Goal: Use online tool/utility: Utilize a website feature to perform a specific function

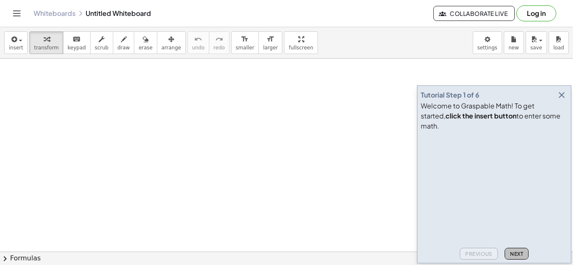
click at [516, 251] on span "Next" at bounding box center [516, 254] width 13 height 6
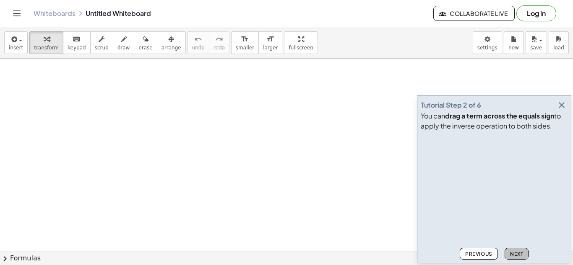
click at [516, 251] on span "Next" at bounding box center [516, 254] width 13 height 6
click at [514, 258] on button "Next" at bounding box center [516, 254] width 24 height 12
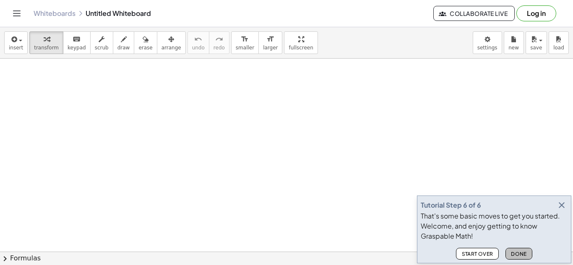
click at [513, 258] on button "Done" at bounding box center [518, 254] width 27 height 12
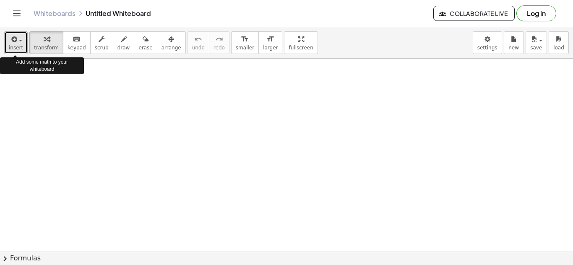
click at [13, 43] on icon "button" at bounding box center [14, 39] width 8 height 10
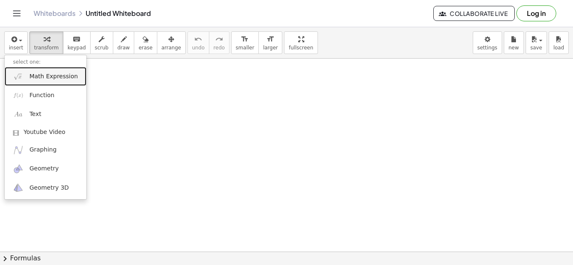
click at [39, 70] on link "Math Expression" at bounding box center [46, 76] width 82 height 19
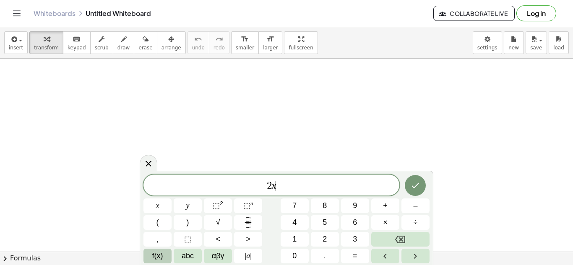
click at [158, 261] on span "f(x)" at bounding box center [157, 256] width 11 height 11
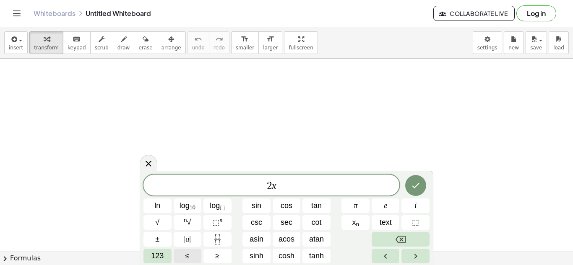
click at [158, 261] on span "123" at bounding box center [157, 256] width 13 height 11
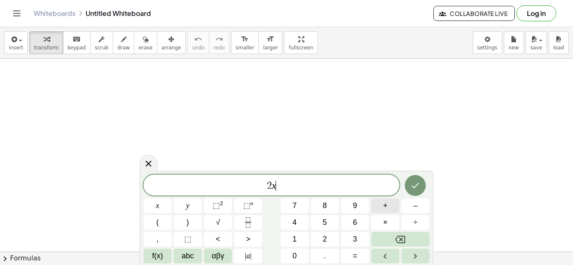
click at [384, 210] on span "+" at bounding box center [385, 205] width 5 height 11
click at [355, 240] on span "3" at bounding box center [355, 239] width 4 height 11
click at [353, 252] on span "=" at bounding box center [355, 256] width 5 height 11
click at [331, 235] on button "2" at bounding box center [325, 239] width 28 height 15
click at [166, 209] on button "x" at bounding box center [157, 206] width 28 height 15
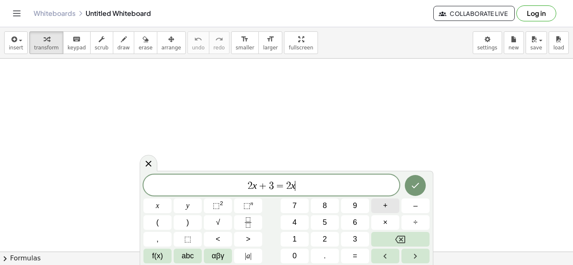
click at [387, 206] on span "+" at bounding box center [385, 205] width 5 height 11
click at [301, 236] on button "1" at bounding box center [294, 239] width 28 height 15
click at [413, 190] on icon "Done" at bounding box center [415, 186] width 10 height 10
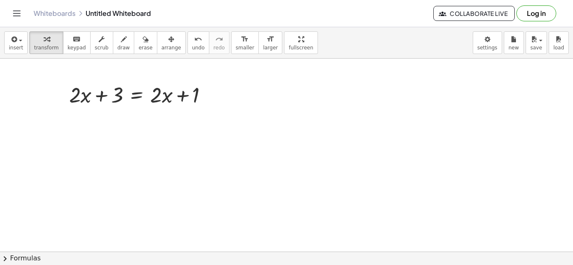
click at [14, 257] on button "chevron_right Formulas" at bounding box center [286, 258] width 573 height 13
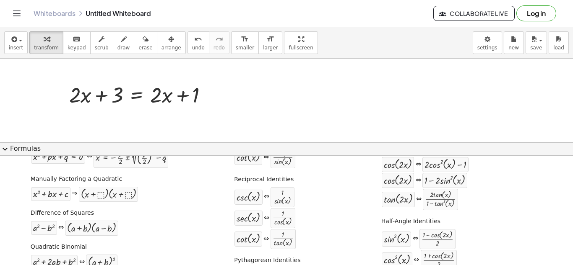
scroll to position [65, 0]
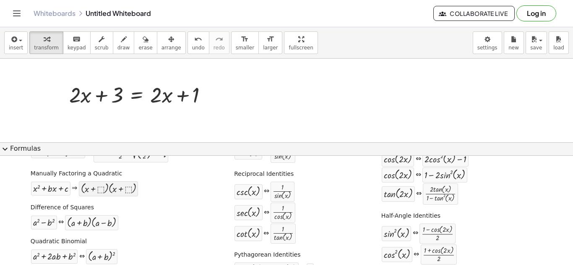
click at [88, 188] on div at bounding box center [108, 189] width 55 height 11
drag, startPoint x: 88, startPoint y: 188, endPoint x: 138, endPoint y: 94, distance: 105.8
drag, startPoint x: 61, startPoint y: 191, endPoint x: 137, endPoint y: 108, distance: 112.5
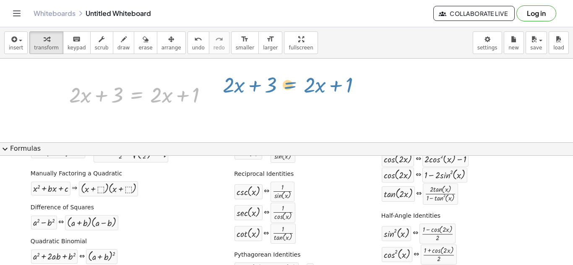
drag, startPoint x: 145, startPoint y: 95, endPoint x: 300, endPoint y: 85, distance: 155.4
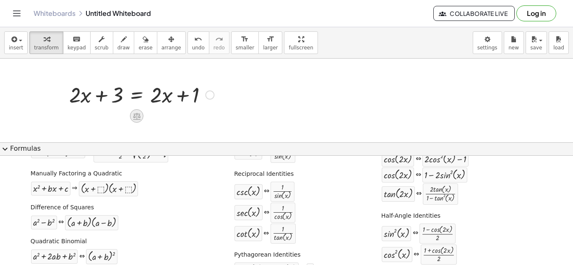
click at [136, 116] on icon at bounding box center [137, 116] width 8 height 7
click at [101, 119] on span "+" at bounding box center [103, 116] width 5 height 12
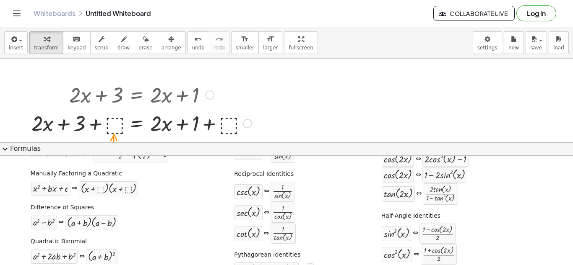
click at [115, 126] on div at bounding box center [141, 123] width 228 height 29
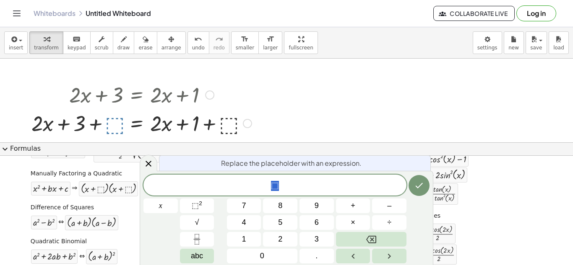
click at [115, 126] on div at bounding box center [141, 123] width 228 height 29
click at [154, 161] on div at bounding box center [149, 163] width 18 height 16
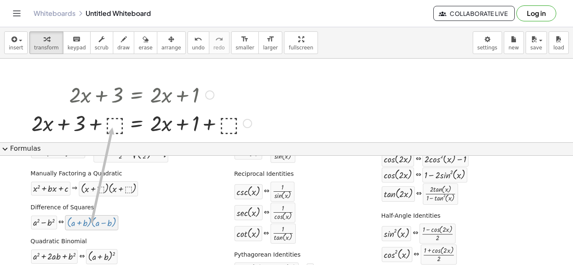
drag, startPoint x: 87, startPoint y: 223, endPoint x: 112, endPoint y: 127, distance: 99.2
drag, startPoint x: 96, startPoint y: 105, endPoint x: 369, endPoint y: 120, distance: 273.3
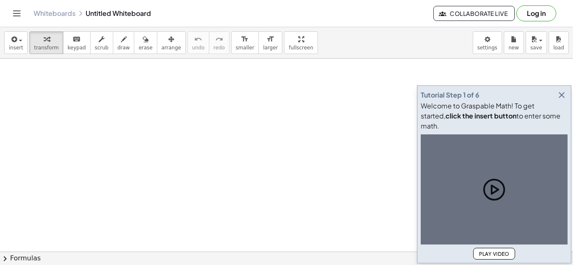
click at [563, 100] on icon "button" at bounding box center [561, 95] width 10 height 10
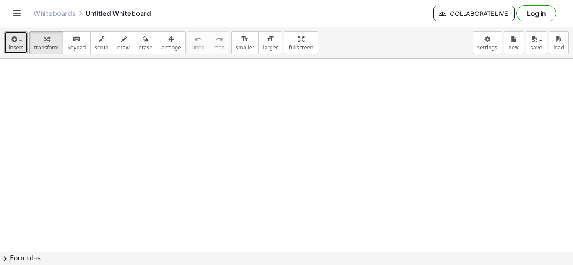
click at [16, 51] on button "insert" at bounding box center [15, 42] width 23 height 23
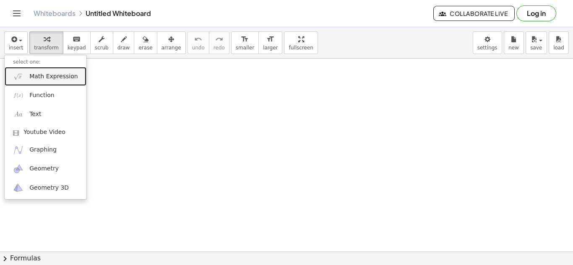
click at [36, 78] on span "Math Expression" at bounding box center [53, 77] width 48 height 8
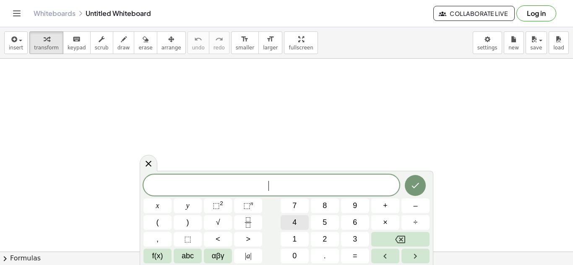
click at [299, 223] on button "4" at bounding box center [294, 222] width 28 height 15
click at [213, 208] on span "⬚" at bounding box center [216, 206] width 7 height 8
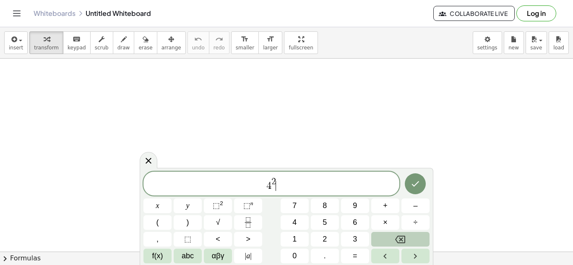
click at [376, 239] on button "Backspace" at bounding box center [400, 239] width 58 height 15
click at [390, 246] on button "Backspace" at bounding box center [400, 239] width 58 height 15
click at [161, 208] on button "x" at bounding box center [157, 206] width 28 height 15
click at [215, 211] on span "⬚ 2" at bounding box center [218, 205] width 10 height 11
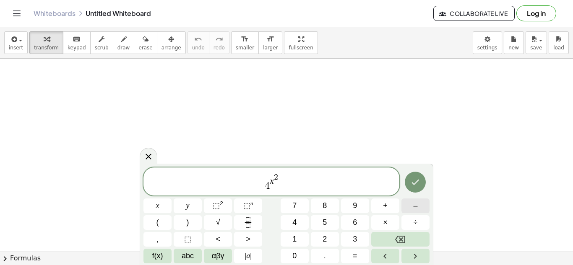
click at [419, 209] on button "–" at bounding box center [415, 206] width 28 height 15
click at [321, 238] on button "2" at bounding box center [325, 239] width 28 height 15
click at [328, 225] on button "5" at bounding box center [325, 222] width 28 height 15
click at [156, 257] on span "f(x)" at bounding box center [157, 256] width 11 height 11
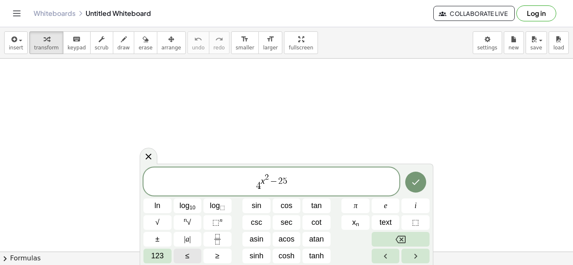
click at [156, 257] on span "123" at bounding box center [157, 256] width 13 height 11
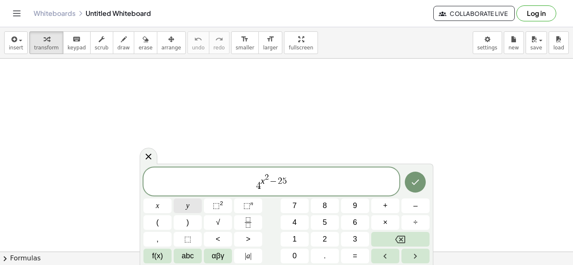
click at [190, 205] on button "y" at bounding box center [188, 206] width 28 height 15
click at [407, 176] on button "Done" at bounding box center [415, 182] width 21 height 21
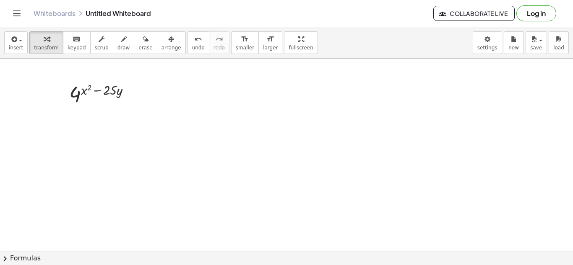
click at [24, 260] on button "chevron_right Formulas" at bounding box center [286, 258] width 573 height 13
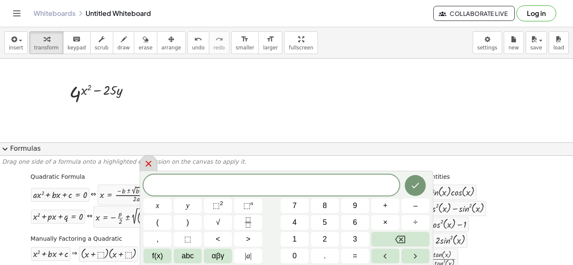
click at [151, 161] on icon at bounding box center [148, 164] width 10 height 10
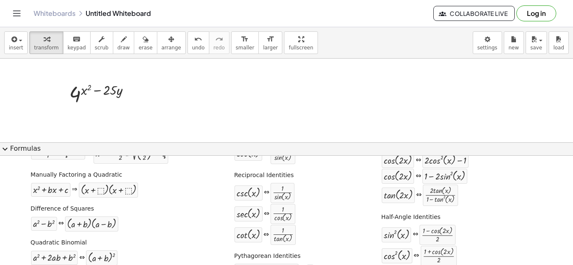
scroll to position [67, 0]
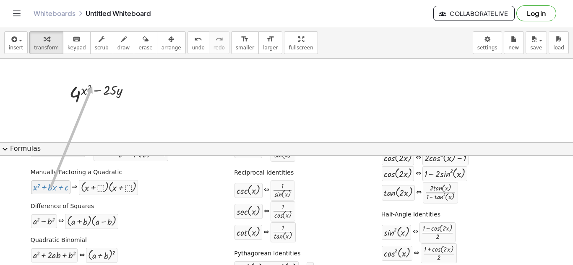
drag, startPoint x: 52, startPoint y: 188, endPoint x: 90, endPoint y: 86, distance: 108.8
click at [112, 88] on div at bounding box center [103, 94] width 77 height 28
click at [80, 91] on div at bounding box center [103, 94] width 77 height 28
click at [132, 94] on div at bounding box center [133, 94] width 9 height 9
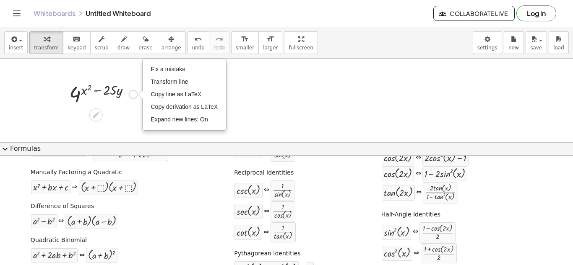
click at [118, 108] on div "4 ( + x 2 − · 25 · y ) Fix a mistake Transform line Copy line as LaTeX Copy der…" at bounding box center [100, 94] width 87 height 32
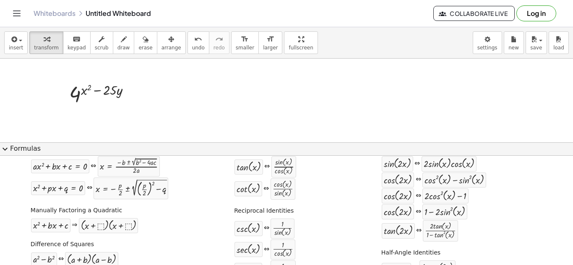
scroll to position [33, 0]
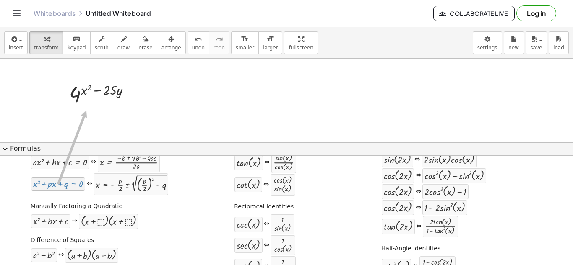
drag, startPoint x: 63, startPoint y: 184, endPoint x: 91, endPoint y: 96, distance: 92.9
drag, startPoint x: 61, startPoint y: 160, endPoint x: 93, endPoint y: 90, distance: 76.5
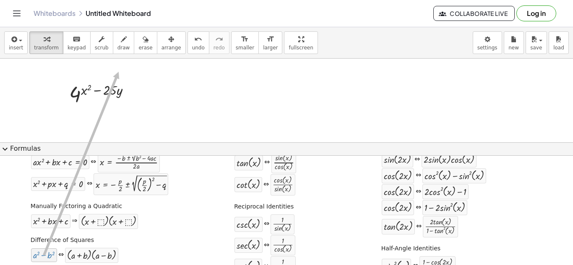
drag, startPoint x: 44, startPoint y: 253, endPoint x: 116, endPoint y: 71, distance: 195.6
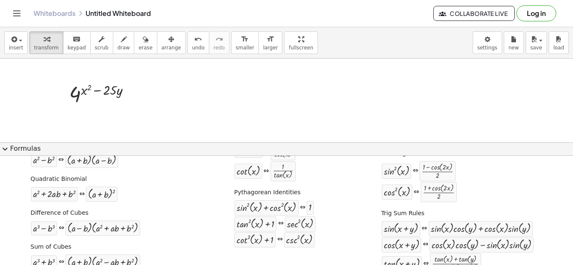
scroll to position [130, 0]
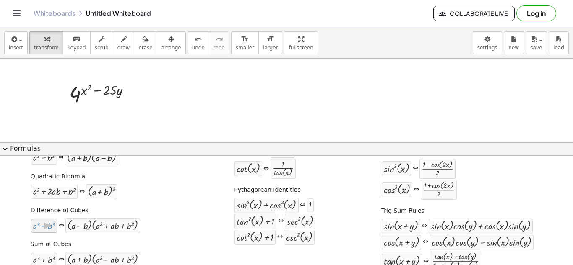
click at [42, 228] on div at bounding box center [44, 226] width 22 height 10
drag, startPoint x: 42, startPoint y: 228, endPoint x: 102, endPoint y: 82, distance: 157.5
drag, startPoint x: 41, startPoint y: 262, endPoint x: 113, endPoint y: 112, distance: 166.7
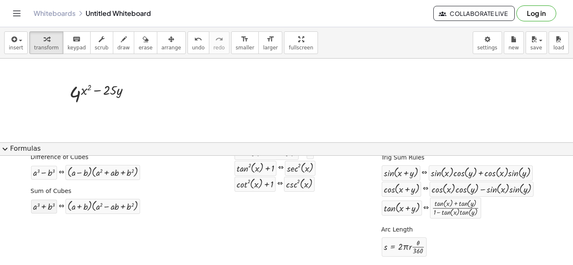
click at [35, 210] on div at bounding box center [44, 207] width 22 height 10
drag, startPoint x: 35, startPoint y: 210, endPoint x: 90, endPoint y: 94, distance: 127.7
click at [93, 95] on div at bounding box center [103, 94] width 77 height 28
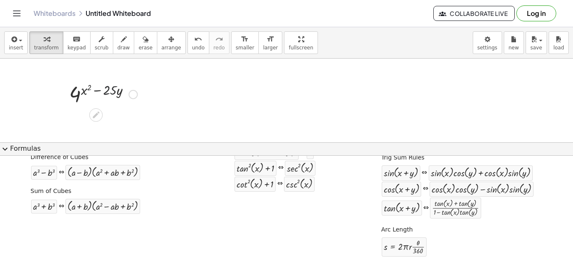
click at [112, 96] on div at bounding box center [103, 94] width 77 height 28
drag, startPoint x: 112, startPoint y: 96, endPoint x: 83, endPoint y: 97, distance: 29.4
click at [83, 97] on div at bounding box center [103, 94] width 77 height 28
click at [83, 97] on div at bounding box center [103, 94] width 88 height 28
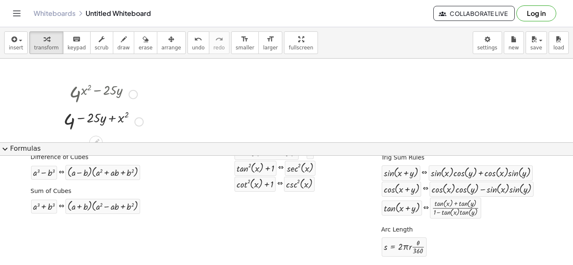
click at [86, 121] on div at bounding box center [103, 122] width 88 height 28
drag, startPoint x: 86, startPoint y: 121, endPoint x: 145, endPoint y: 122, distance: 59.5
click at [119, 120] on div at bounding box center [103, 121] width 87 height 29
drag, startPoint x: 119, startPoint y: 120, endPoint x: 83, endPoint y: 124, distance: 36.3
click at [83, 124] on div at bounding box center [103, 121] width 87 height 29
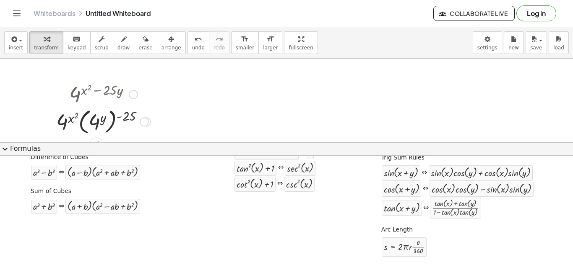
click at [67, 124] on div at bounding box center [103, 121] width 103 height 31
drag, startPoint x: 67, startPoint y: 124, endPoint x: 106, endPoint y: 125, distance: 38.6
click at [106, 125] on div at bounding box center [103, 121] width 103 height 31
click at [126, 117] on div at bounding box center [103, 121] width 103 height 31
drag, startPoint x: 126, startPoint y: 117, endPoint x: 95, endPoint y: 128, distance: 32.7
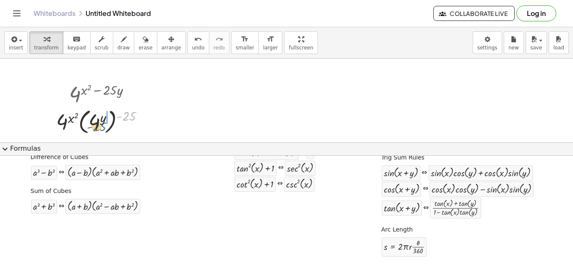
click at [95, 128] on div at bounding box center [103, 121] width 103 height 31
click at [95, 128] on div at bounding box center [103, 121] width 90 height 29
click at [74, 122] on div at bounding box center [103, 122] width 85 height 28
drag, startPoint x: 74, startPoint y: 122, endPoint x: 129, endPoint y: 117, distance: 55.1
click at [129, 117] on div at bounding box center [103, 122] width 85 height 28
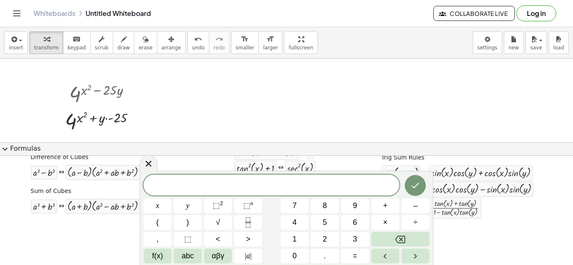
drag, startPoint x: 174, startPoint y: 90, endPoint x: 193, endPoint y: 161, distance: 72.9
click at [193, 161] on div "insert select one: Math Expression Function Text Youtube Video Graphing Geometr…" at bounding box center [286, 146] width 573 height 238
click at [159, 211] on div "​ x y ⬚ 2 ⬚ n 7 8 9 + – ( ) √ 4 5 6 × ÷ , ⬚ < > 1 2 3 f(x) abc αβγ | a | 0 . =" at bounding box center [286, 219] width 286 height 89
click at [294, 235] on div "​ x y ⬚ 2 ⬚ n 7 8 9 + – ( ) √ 4 5 6 × ÷ , ⬚ < > 1 2 3 f(x) abc αβγ | a | 0 . =" at bounding box center [286, 219] width 286 height 89
click at [294, 235] on span "1" at bounding box center [294, 239] width 4 height 11
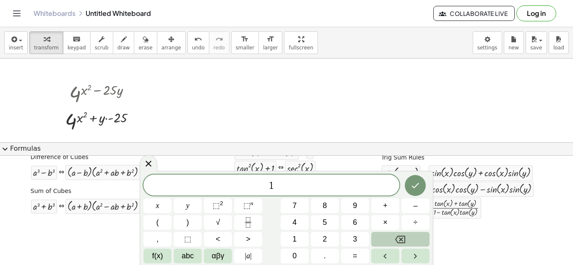
click at [396, 237] on icon "Backspace" at bounding box center [400, 240] width 10 height 10
click at [162, 224] on button "(" at bounding box center [157, 222] width 28 height 15
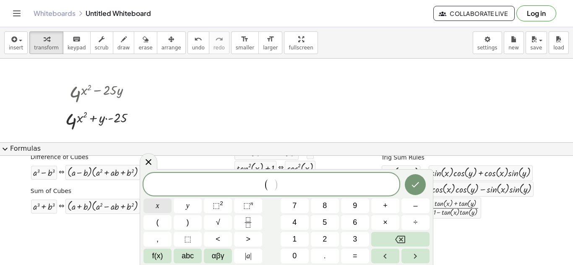
click at [159, 208] on button "x" at bounding box center [157, 206] width 28 height 15
click at [304, 241] on button "1" at bounding box center [294, 239] width 28 height 15
click at [391, 202] on button "+" at bounding box center [385, 206] width 28 height 15
click at [389, 245] on button "Backspace" at bounding box center [400, 239] width 58 height 15
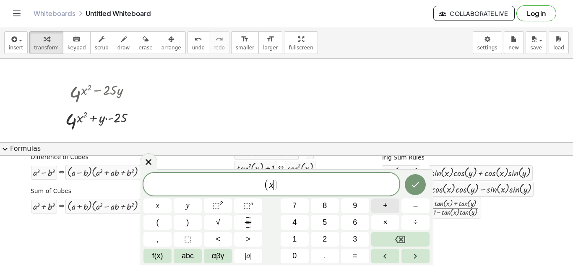
click at [385, 211] on span "+" at bounding box center [385, 205] width 5 height 11
click at [296, 231] on div "( x + ​ ) x y ⬚ 2 ⬚ n 7 8 9 + – ( ) √ 4 5 6 × ÷ , ⬚ < > 1 2 3 f(x) abc αβγ | a …" at bounding box center [286, 218] width 286 height 91
click at [297, 238] on button "1" at bounding box center [294, 239] width 28 height 15
click at [316, 189] on span "( x + 1 ) ​" at bounding box center [271, 185] width 256 height 14
click at [219, 204] on span "⬚" at bounding box center [216, 206] width 7 height 8
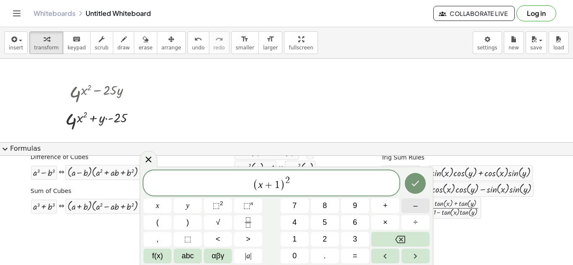
click at [424, 204] on button "–" at bounding box center [415, 206] width 28 height 15
click at [163, 227] on button "(" at bounding box center [157, 222] width 28 height 15
click at [158, 210] on span "x" at bounding box center [157, 205] width 3 height 11
click at [416, 210] on span "–" at bounding box center [415, 205] width 4 height 11
click at [302, 236] on button "1" at bounding box center [294, 239] width 28 height 15
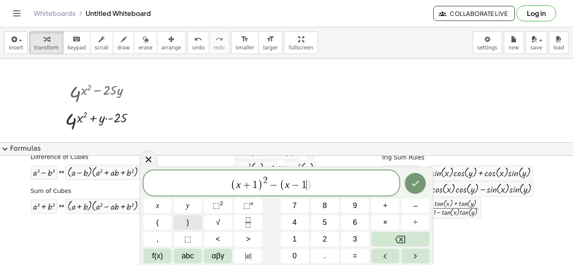
click at [188, 228] on button ")" at bounding box center [188, 222] width 28 height 15
click at [397, 235] on icon "Backspace" at bounding box center [400, 240] width 10 height 10
click at [421, 202] on button "–" at bounding box center [415, 206] width 28 height 15
click at [295, 222] on span "4" at bounding box center [294, 222] width 4 height 11
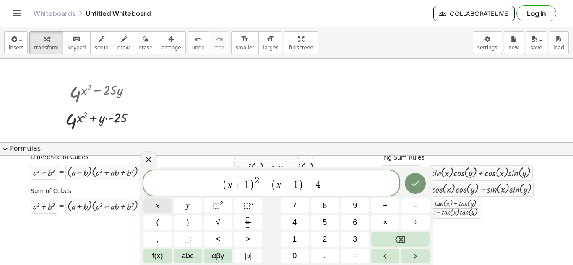
click at [162, 207] on button "x" at bounding box center [157, 206] width 28 height 15
click at [418, 184] on icon "Done" at bounding box center [415, 184] width 10 height 10
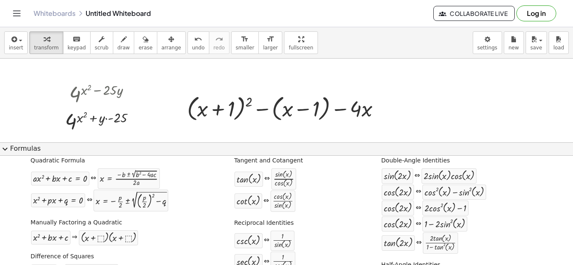
scroll to position [0, 0]
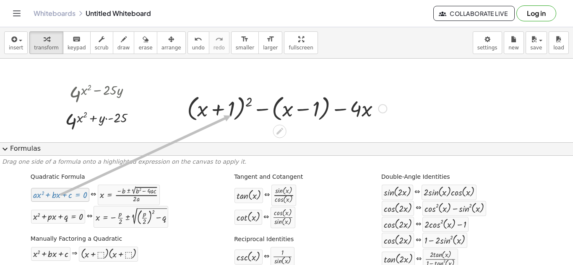
drag, startPoint x: 50, startPoint y: 194, endPoint x: 229, endPoint y: 116, distance: 195.8
click at [229, 116] on div at bounding box center [287, 108] width 208 height 32
click at [301, 111] on div at bounding box center [287, 108] width 208 height 32
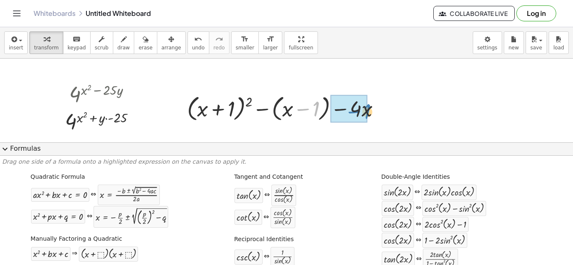
drag, startPoint x: 301, startPoint y: 111, endPoint x: 353, endPoint y: 114, distance: 52.0
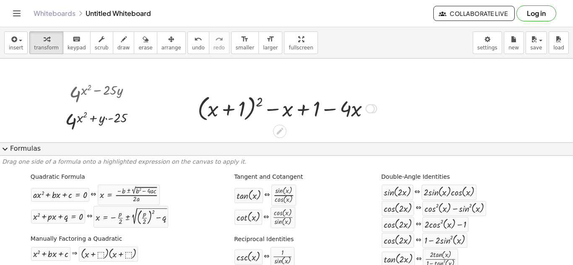
click at [303, 106] on div at bounding box center [286, 108] width 187 height 32
drag, startPoint x: 303, startPoint y: 106, endPoint x: 344, endPoint y: 107, distance: 40.7
click at [344, 107] on div at bounding box center [286, 108] width 187 height 32
click at [222, 113] on div at bounding box center [286, 108] width 187 height 32
drag, startPoint x: 222, startPoint y: 113, endPoint x: 273, endPoint y: 114, distance: 51.1
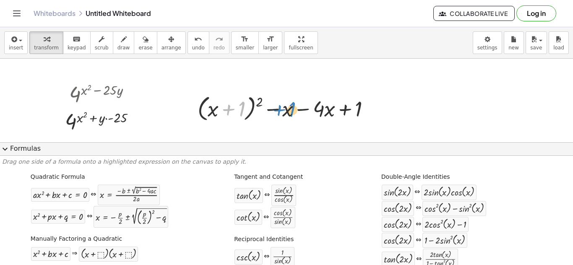
click at [273, 114] on div at bounding box center [286, 108] width 187 height 32
click at [332, 108] on div at bounding box center [286, 108] width 187 height 32
drag, startPoint x: 332, startPoint y: 108, endPoint x: 238, endPoint y: 110, distance: 94.3
click at [238, 110] on div at bounding box center [286, 108] width 187 height 32
click at [358, 108] on div at bounding box center [286, 108] width 187 height 32
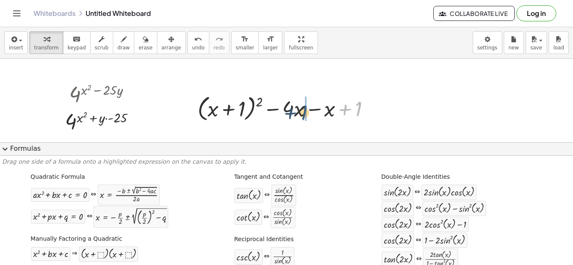
drag, startPoint x: 358, startPoint y: 108, endPoint x: 294, endPoint y: 112, distance: 63.9
click at [294, 112] on div at bounding box center [286, 108] width 187 height 32
click at [293, 112] on div at bounding box center [286, 108] width 187 height 32
drag, startPoint x: 293, startPoint y: 112, endPoint x: 227, endPoint y: 112, distance: 65.8
click at [227, 112] on div at bounding box center [286, 108] width 187 height 32
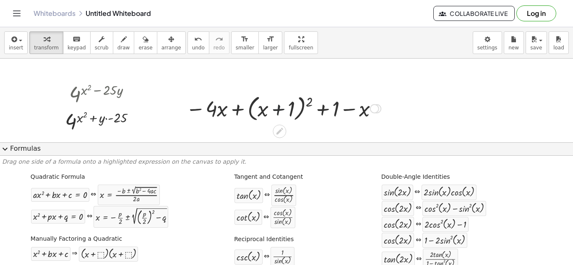
click at [282, 112] on div at bounding box center [283, 108] width 203 height 32
drag, startPoint x: 282, startPoint y: 112, endPoint x: 224, endPoint y: 114, distance: 57.5
click at [224, 114] on div at bounding box center [283, 108] width 203 height 32
click at [360, 111] on div at bounding box center [283, 108] width 203 height 32
drag, startPoint x: 360, startPoint y: 111, endPoint x: 255, endPoint y: 107, distance: 104.4
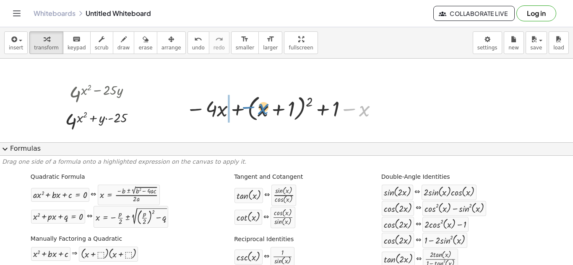
click at [255, 107] on div at bounding box center [283, 108] width 203 height 32
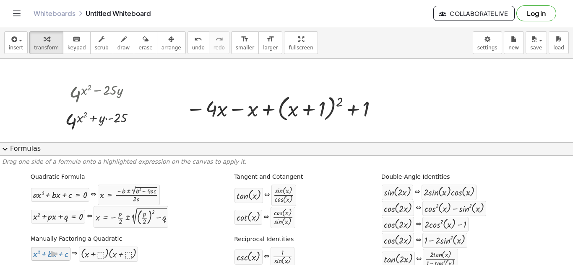
click at [59, 256] on div at bounding box center [50, 254] width 35 height 10
drag, startPoint x: 59, startPoint y: 256, endPoint x: 255, endPoint y: 114, distance: 242.1
click at [337, 104] on div at bounding box center [283, 108] width 203 height 32
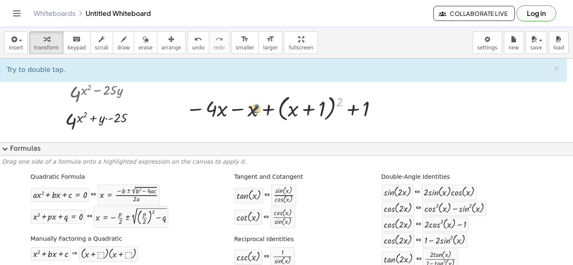
drag, startPoint x: 337, startPoint y: 104, endPoint x: 253, endPoint y: 110, distance: 83.7
click at [253, 110] on div at bounding box center [283, 108] width 203 height 32
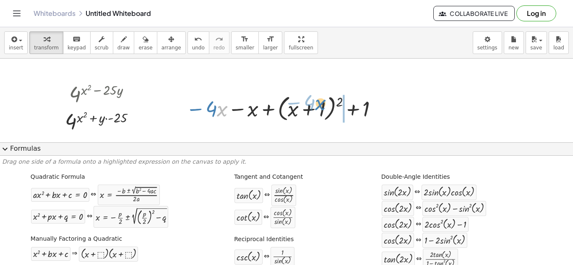
drag, startPoint x: 221, startPoint y: 109, endPoint x: 321, endPoint y: 106, distance: 100.2
click at [321, 106] on div at bounding box center [283, 108] width 203 height 32
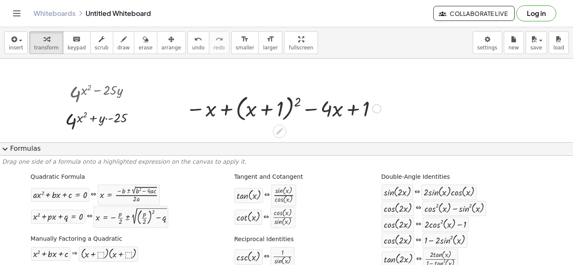
click at [361, 111] on div at bounding box center [283, 108] width 203 height 32
drag, startPoint x: 361, startPoint y: 111, endPoint x: 248, endPoint y: 114, distance: 112.8
click at [248, 114] on div at bounding box center [283, 108] width 203 height 32
